Goal: Communication & Community: Share content

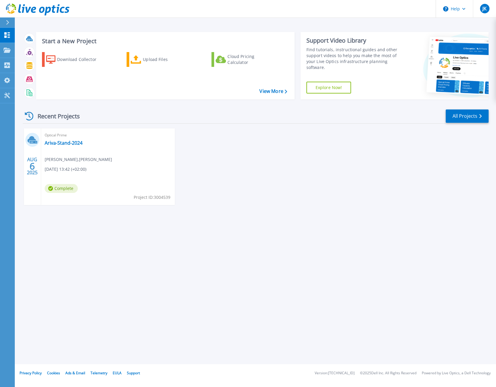
click at [261, 236] on div "Start a New Project Download Collector Upload Files Cloud Pricing Calculator Vi…" at bounding box center [255, 182] width 481 height 364
click at [74, 144] on link "Ariva-Stand-2024" at bounding box center [64, 143] width 38 height 6
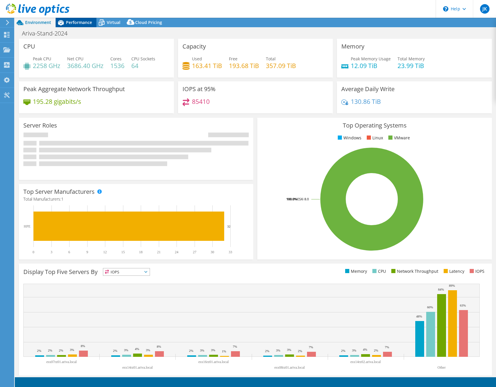
click at [81, 20] on span "Performance" at bounding box center [79, 23] width 26 height 6
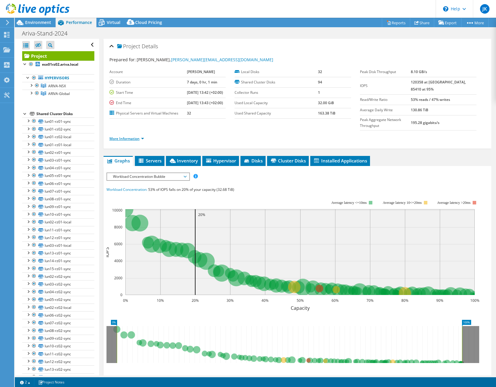
click at [141, 141] on link "More Information" at bounding box center [126, 138] width 35 height 5
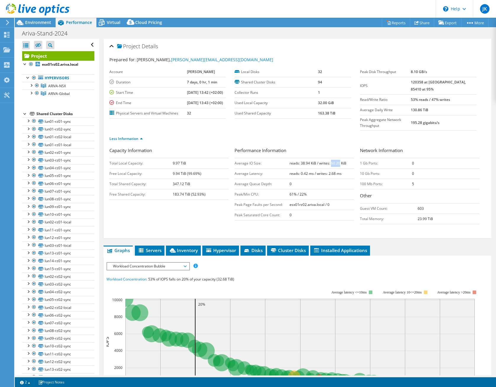
drag, startPoint x: 329, startPoint y: 171, endPoint x: 337, endPoint y: 170, distance: 8.0
click at [337, 165] on b "reads: 38.94 KiB / writes: 60.20 KiB" at bounding box center [317, 162] width 57 height 5
click at [340, 165] on b "reads: 38.94 KiB / writes: 60.20 KiB" at bounding box center [317, 162] width 57 height 5
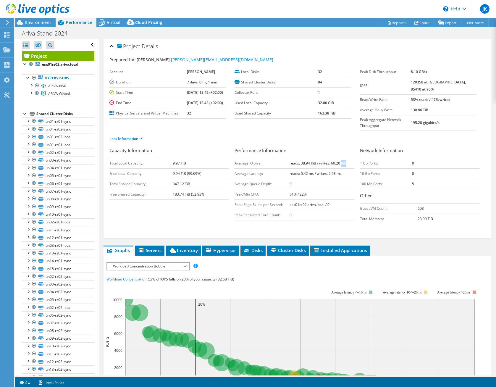
copy b "KiB"
click at [423, 24] on link "Share" at bounding box center [422, 22] width 24 height 9
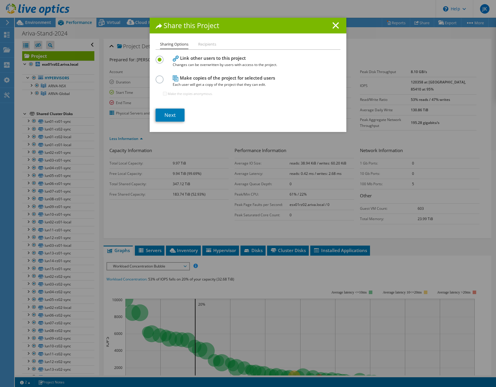
click at [203, 44] on li "Recipients" at bounding box center [207, 44] width 18 height 7
click at [168, 116] on link "Next" at bounding box center [169, 114] width 29 height 13
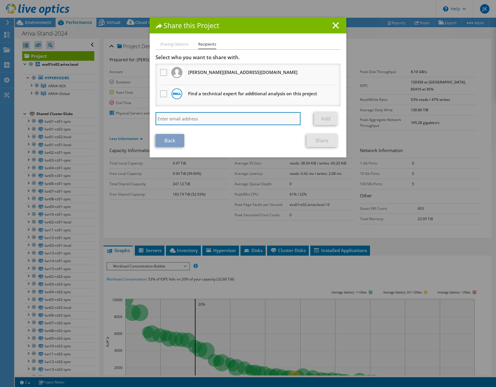
click at [206, 116] on input "search" at bounding box center [227, 118] width 145 height 13
type input "[PERSON_NAME][EMAIL_ADDRESS][DOMAIN_NAME]"
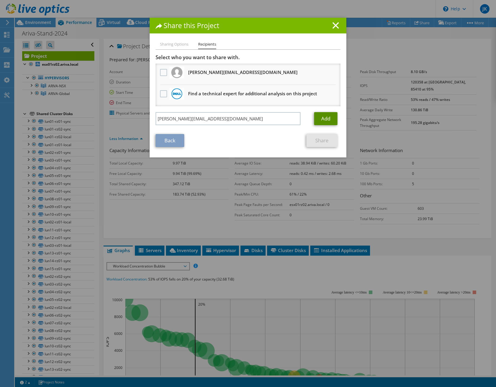
click at [320, 117] on link "Add" at bounding box center [325, 118] width 23 height 13
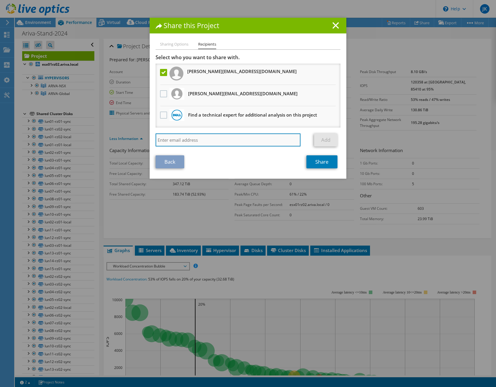
click at [191, 140] on input "search" at bounding box center [227, 139] width 145 height 13
type input "[PERSON_NAME][EMAIL_ADDRESS][DOMAIN_NAME]"
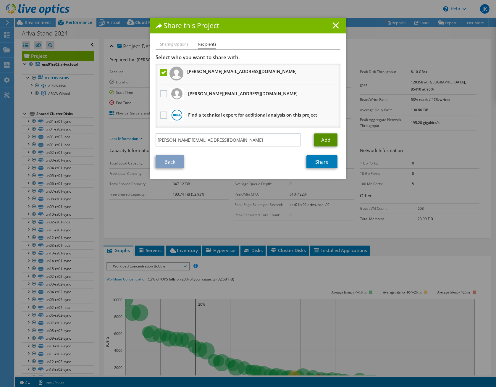
click at [328, 142] on link "Add" at bounding box center [325, 139] width 23 height 13
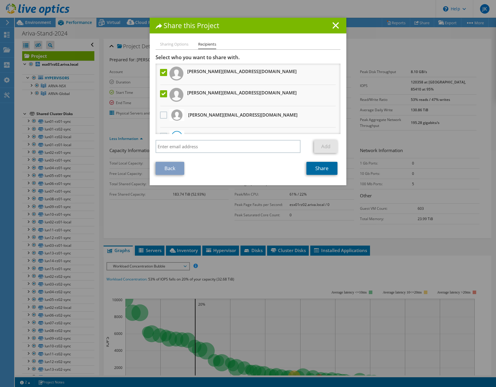
click at [312, 166] on link "Share" at bounding box center [321, 168] width 31 height 13
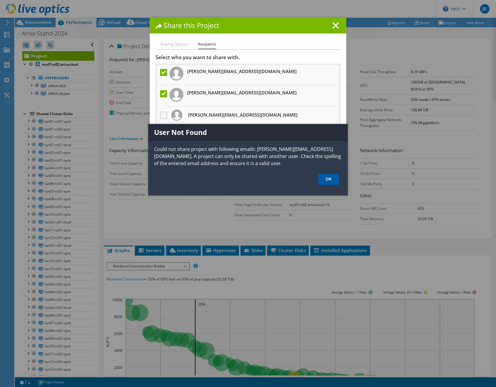
click at [324, 178] on link "OK" at bounding box center [328, 179] width 21 height 11
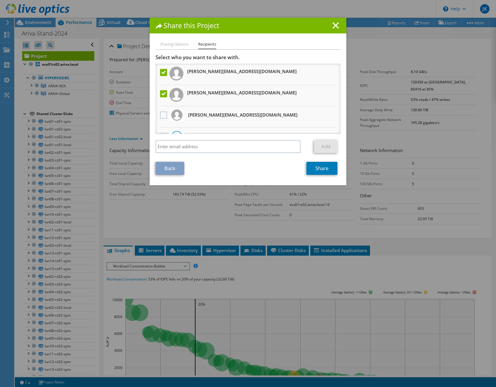
click at [161, 92] on label at bounding box center [164, 93] width 9 height 7
click at [0, 0] on input "checkbox" at bounding box center [0, 0] width 0 height 0
click at [328, 168] on link "Share" at bounding box center [321, 168] width 31 height 13
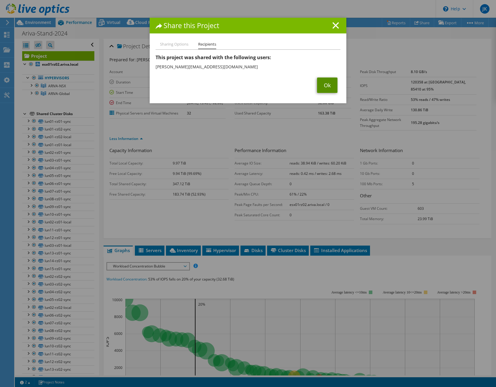
click at [327, 86] on link "Ok" at bounding box center [327, 84] width 20 height 15
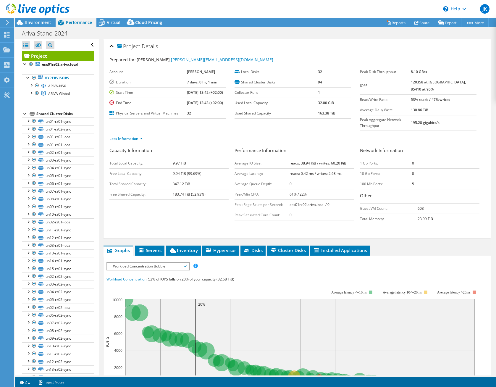
click at [330, 118] on section "Account [PERSON_NAME] Duration 7 days, 0 hr, 1 min Start Time [DATE] 13:42 (+02…" at bounding box center [234, 93] width 250 height 52
click at [146, 23] on span "Cloud Pricing" at bounding box center [148, 23] width 27 height 6
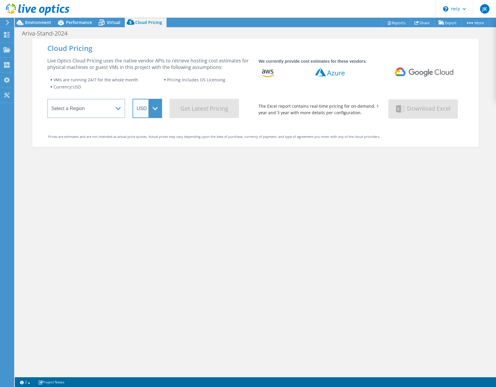
click at [148, 113] on select "ARS AUD BRL CAD CHF CLP CNY DKK EUR GBP HKD HUF INR JPY MXN MYR NOK NZD PEN SEK…" at bounding box center [147, 108] width 30 height 19
select select "EUR"
click at [132, 99] on select "ARS AUD BRL CAD CHF CLP CNY DKK EUR GBP HKD HUF INR JPY MXN MYR NOK NZD PEN SEK…" at bounding box center [147, 108] width 30 height 19
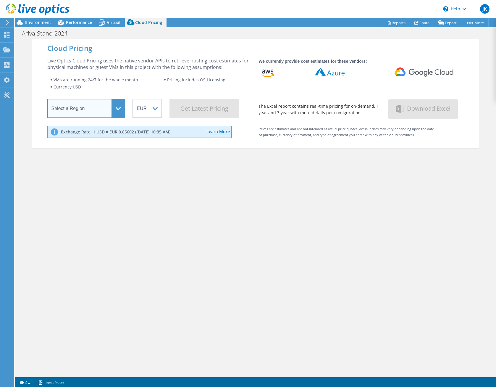
click at [113, 112] on select "Select a Region [GEOGRAPHIC_DATA] ([GEOGRAPHIC_DATA]) [GEOGRAPHIC_DATA] ([GEOGR…" at bounding box center [86, 108] width 78 height 19
select select "EUFrankfurt"
click at [47, 101] on select "Select a Region [GEOGRAPHIC_DATA] ([GEOGRAPHIC_DATA]) [GEOGRAPHIC_DATA] ([GEOGR…" at bounding box center [86, 108] width 78 height 19
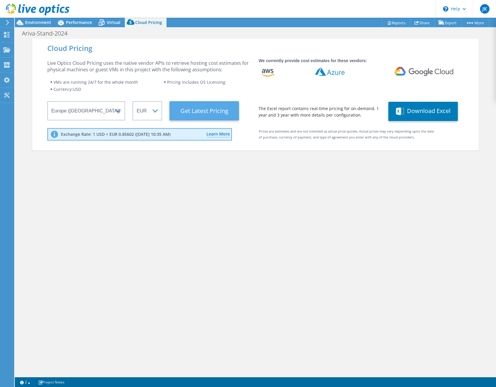
click at [203, 112] on Latest "Get Latest Pricing" at bounding box center [203, 110] width 69 height 19
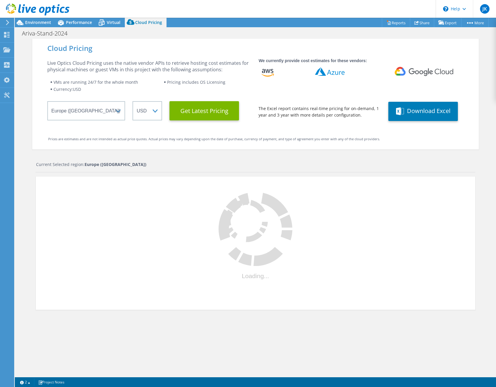
select select "EUR"
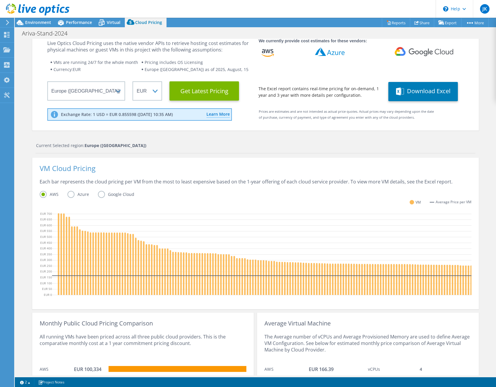
scroll to position [20, 0]
click at [68, 194] on label "Azure" at bounding box center [82, 193] width 30 height 7
click at [0, 0] on input "Azure" at bounding box center [0, 0] width 0 height 0
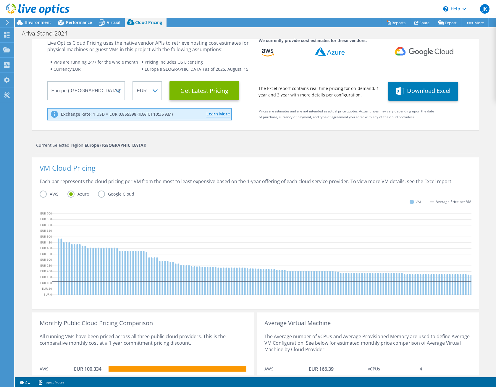
click at [41, 193] on label "AWS" at bounding box center [54, 193] width 28 height 7
click at [0, 0] on input "AWS" at bounding box center [0, 0] width 0 height 0
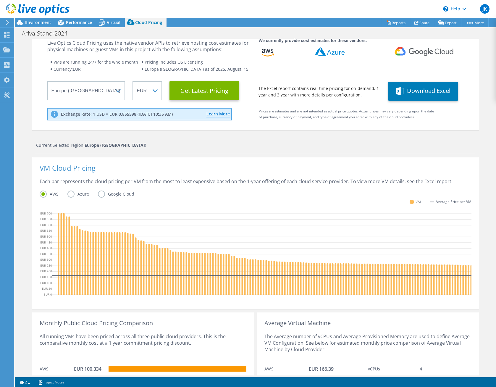
click at [68, 193] on label "Azure" at bounding box center [82, 193] width 30 height 7
click at [0, 0] on input "Azure" at bounding box center [0, 0] width 0 height 0
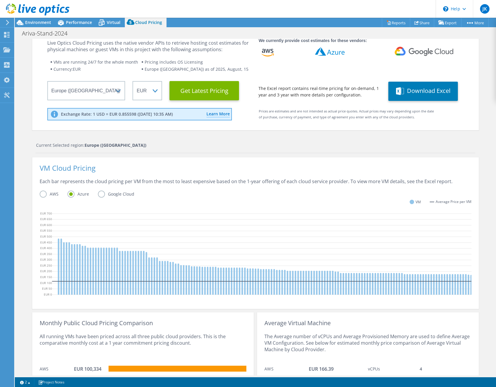
click at [98, 194] on label "Google Cloud" at bounding box center [120, 193] width 45 height 7
click at [0, 0] on input "Google Cloud" at bounding box center [0, 0] width 0 height 0
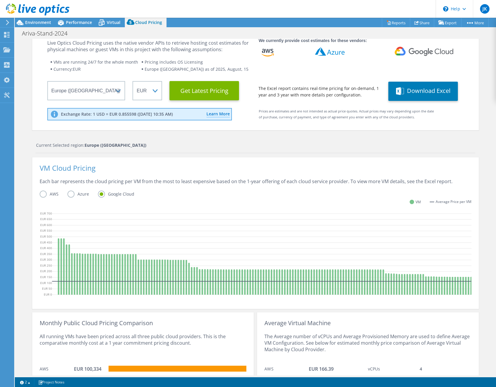
click at [67, 193] on label "Azure" at bounding box center [82, 193] width 30 height 7
click at [0, 0] on input "Azure" at bounding box center [0, 0] width 0 height 0
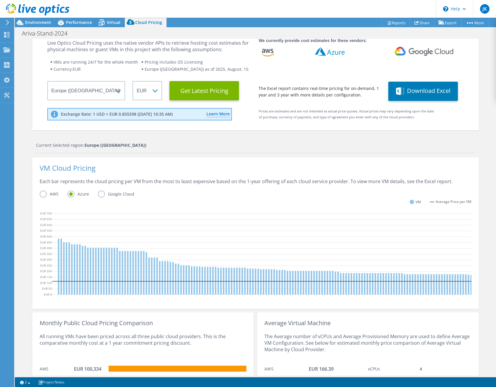
click at [40, 193] on label "AWS" at bounding box center [54, 193] width 28 height 7
click at [0, 0] on input "AWS" at bounding box center [0, 0] width 0 height 0
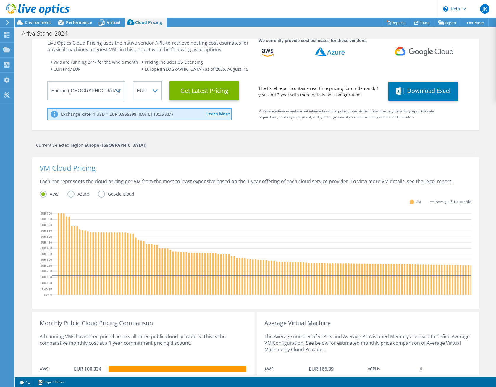
click at [68, 194] on label "Azure" at bounding box center [82, 193] width 30 height 7
click at [0, 0] on input "Azure" at bounding box center [0, 0] width 0 height 0
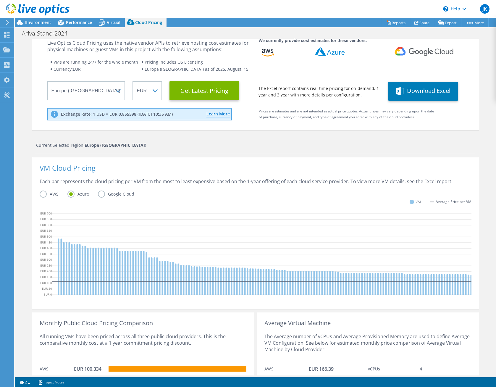
click at [98, 194] on label "Google Cloud" at bounding box center [120, 193] width 45 height 7
click at [0, 0] on input "Google Cloud" at bounding box center [0, 0] width 0 height 0
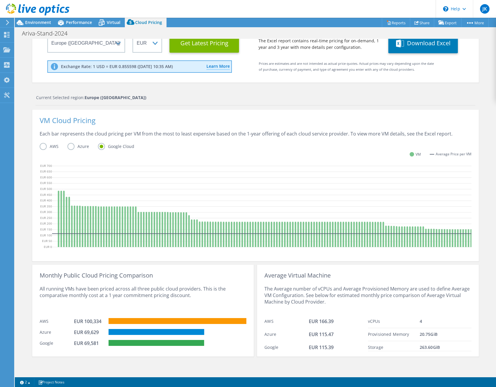
scroll to position [72, 0]
click at [302, 368] on div "Cloud Pricing Live Optics Cloud Pricing uses the native vendor APIs to retrieve…" at bounding box center [255, 173] width 446 height 404
click at [43, 25] on span "Environment" at bounding box center [38, 23] width 26 height 6
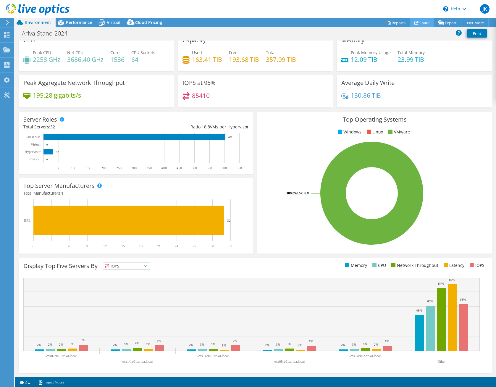
click at [422, 23] on link "Share" at bounding box center [422, 22] width 24 height 9
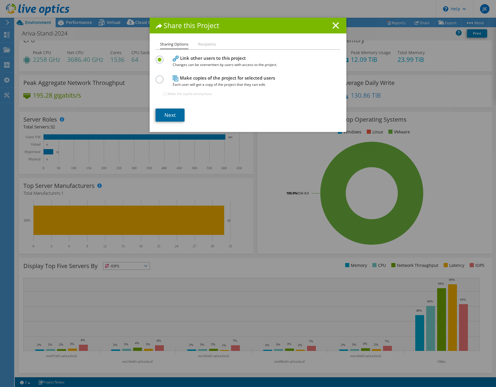
click at [166, 112] on link "Next" at bounding box center [169, 114] width 29 height 13
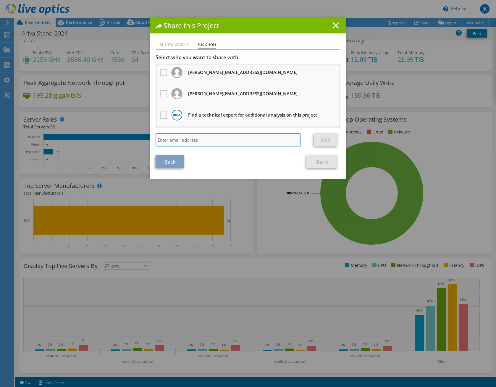
click at [189, 142] on input "search" at bounding box center [227, 139] width 145 height 13
type input "[PERSON_NAME][EMAIL_ADDRESS][DOMAIN_NAME]"
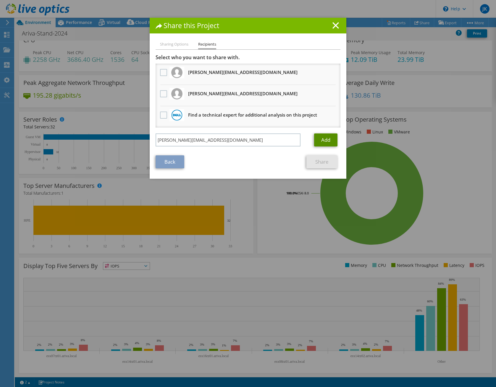
click at [321, 140] on link "Add" at bounding box center [325, 139] width 23 height 13
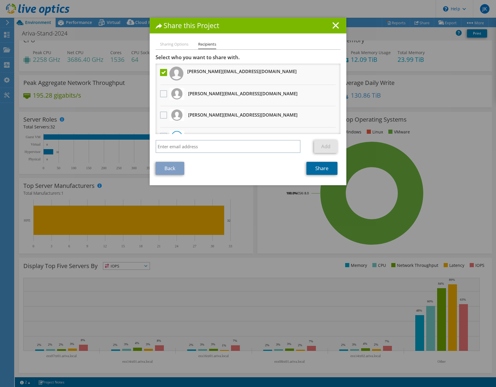
click at [322, 169] on link "Share" at bounding box center [321, 168] width 31 height 13
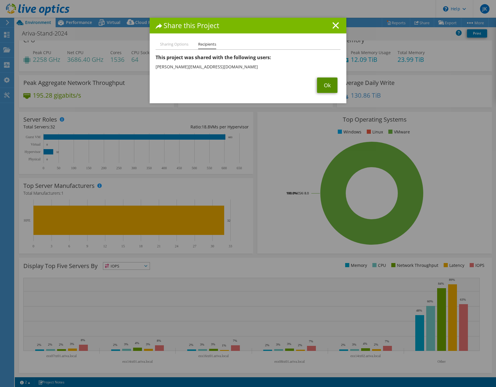
click at [321, 82] on link "Ok" at bounding box center [327, 84] width 20 height 15
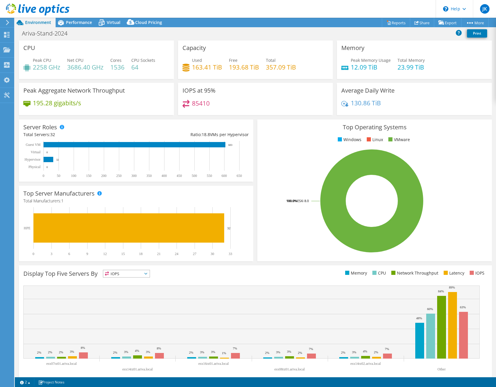
scroll to position [0, 0]
click at [259, 19] on div "Project Actions Project Actions Reports Share Export vSAN ReadyNode Sizer" at bounding box center [255, 22] width 481 height 9
